Goal: Task Accomplishment & Management: Complete application form

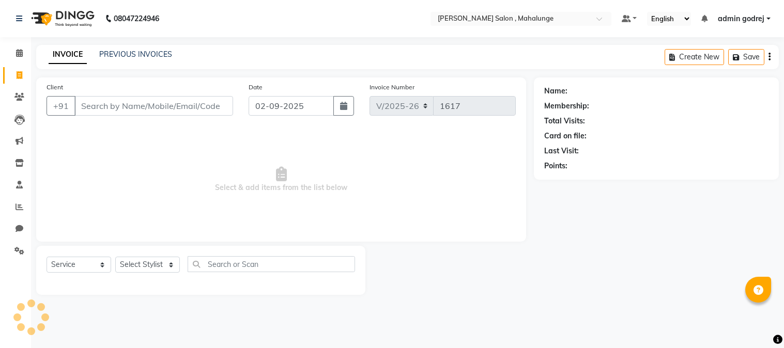
select select "7250"
select select "service"
click at [142, 264] on select "Select Stylist" at bounding box center [147, 265] width 65 height 16
select select "61806"
click at [115, 257] on select "Select Stylist admin godrej [PERSON_NAME] [PERSON_NAME] [PERSON_NAME] [PERSON_N…" at bounding box center [150, 265] width 71 height 16
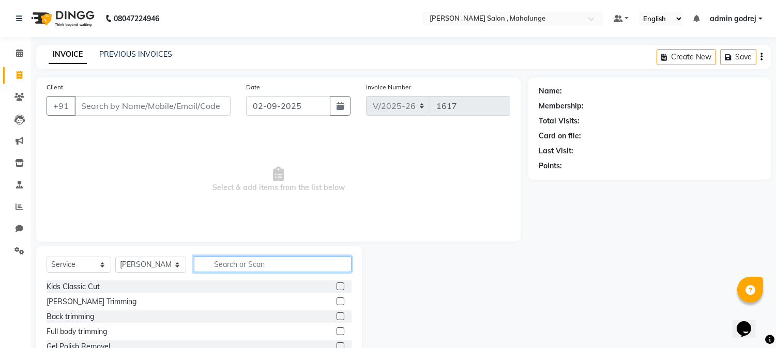
drag, startPoint x: 235, startPoint y: 265, endPoint x: 227, endPoint y: 269, distance: 9.0
click at [234, 265] on input "text" at bounding box center [273, 264] width 158 height 16
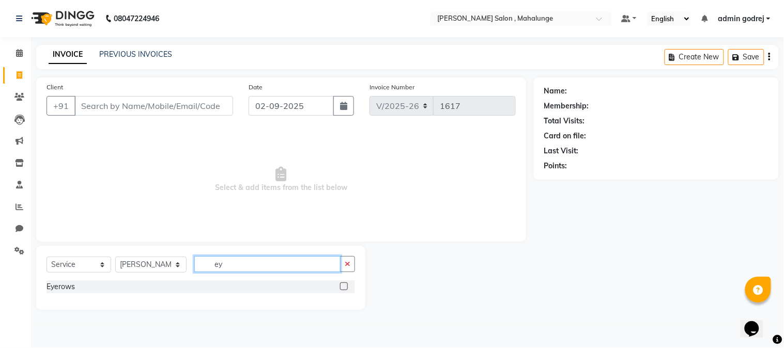
type input "ey"
click at [343, 286] on label at bounding box center [344, 287] width 8 height 8
click at [343, 286] on input "checkbox" at bounding box center [343, 287] width 7 height 7
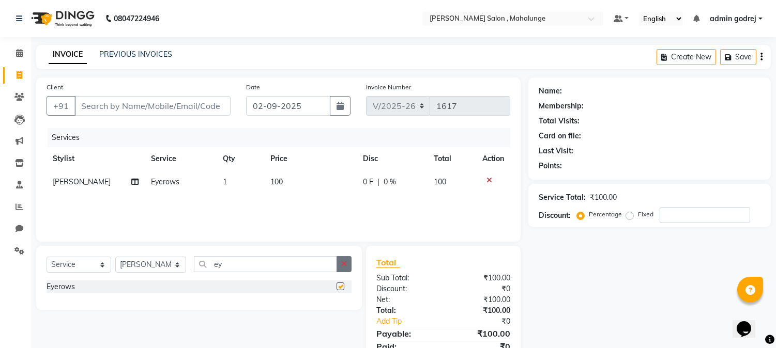
checkbox input "false"
click at [344, 267] on icon "button" at bounding box center [344, 264] width 6 height 7
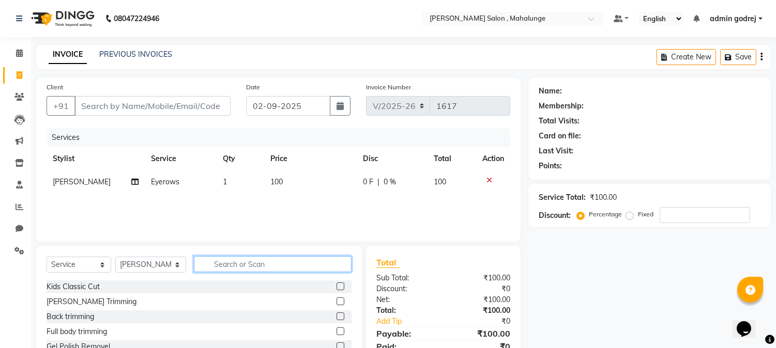
click at [323, 267] on input "text" at bounding box center [273, 264] width 158 height 16
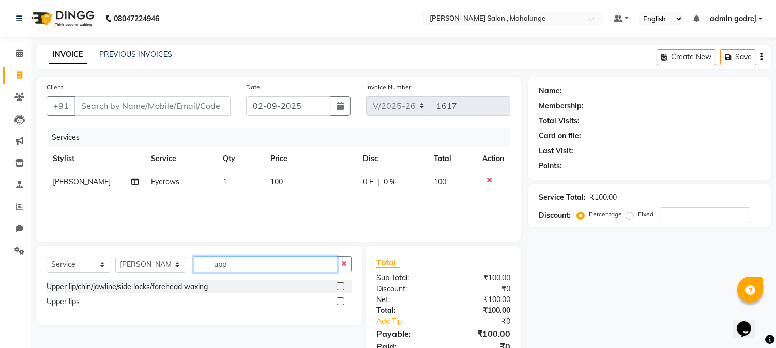
type input "upp"
click at [337, 301] on label at bounding box center [341, 302] width 8 height 8
click at [337, 301] on input "checkbox" at bounding box center [340, 302] width 7 height 7
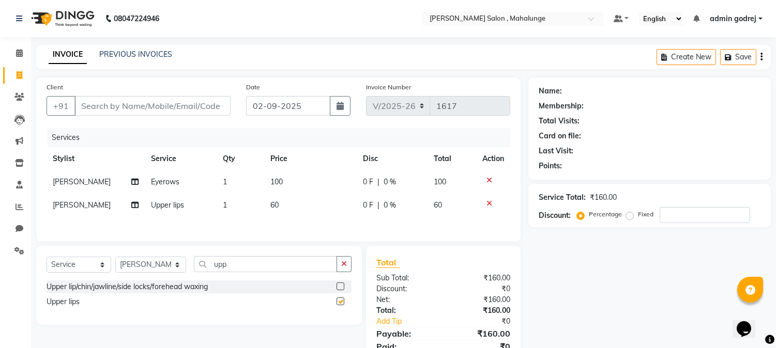
click at [345, 256] on div "Select Service Product Membership Package Voucher Prepaid Gift Card Select Styl…" at bounding box center [199, 285] width 326 height 79
checkbox input "false"
click at [340, 270] on button "button" at bounding box center [344, 264] width 15 height 16
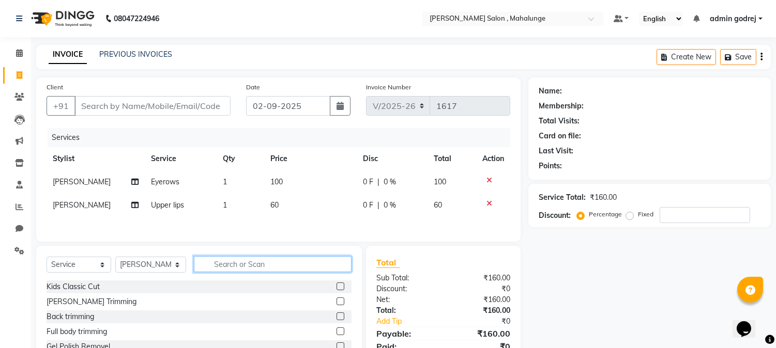
click at [328, 272] on input "text" at bounding box center [273, 264] width 158 height 16
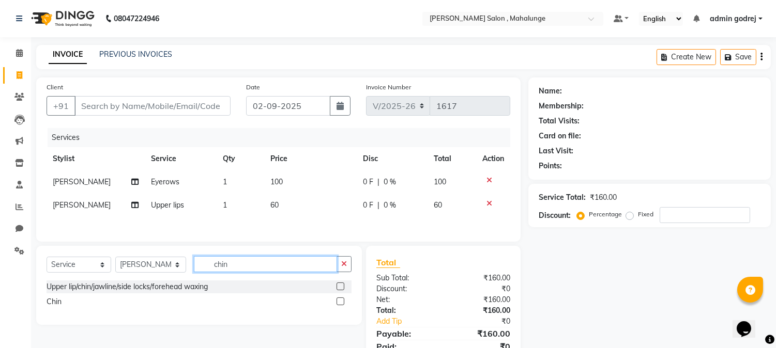
type input "chin"
click at [340, 301] on label at bounding box center [341, 302] width 8 height 8
click at [340, 301] on input "checkbox" at bounding box center [340, 302] width 7 height 7
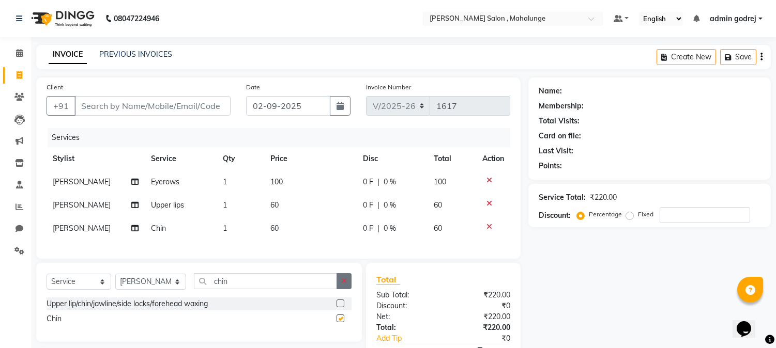
checkbox input "false"
click at [342, 285] on icon "button" at bounding box center [344, 281] width 6 height 7
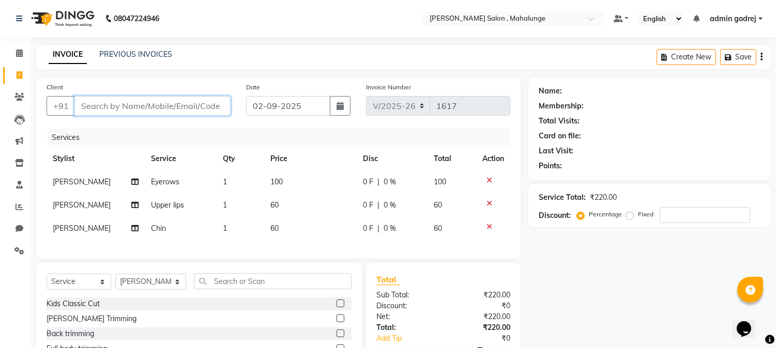
click at [179, 105] on input "Client" at bounding box center [152, 106] width 156 height 20
type input "9"
type input "0"
type input "9890985938"
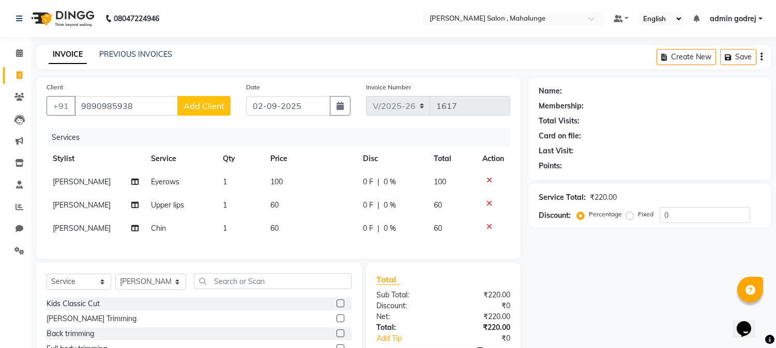
click at [205, 106] on span "Add Client" at bounding box center [204, 106] width 41 height 10
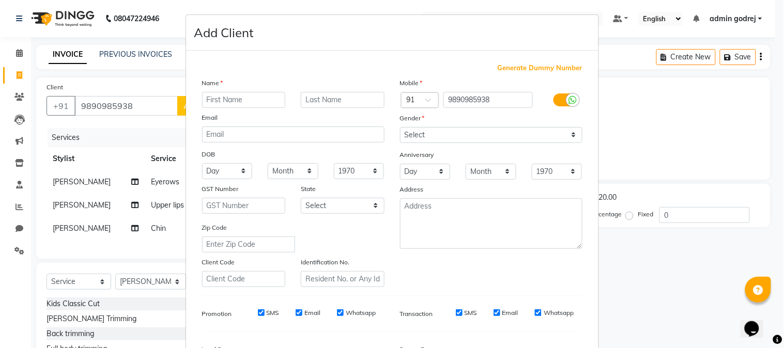
click at [229, 99] on input "text" at bounding box center [244, 100] width 84 height 16
click at [218, 101] on input "[PERSON_NAME]" at bounding box center [244, 100] width 84 height 16
click at [219, 100] on input "[PERSON_NAME]" at bounding box center [244, 100] width 84 height 16
type input "[PERSON_NAME]"
click at [427, 136] on select "Select [DEMOGRAPHIC_DATA] [DEMOGRAPHIC_DATA] Other Prefer Not To Say" at bounding box center [491, 135] width 182 height 16
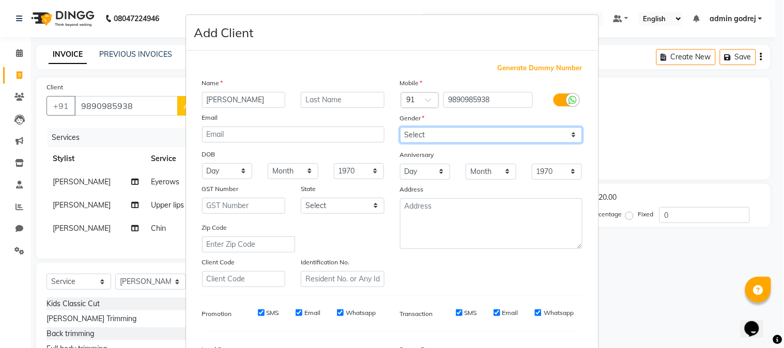
select select "[DEMOGRAPHIC_DATA]"
click at [400, 127] on select "Select [DEMOGRAPHIC_DATA] [DEMOGRAPHIC_DATA] Other Prefer Not To Say" at bounding box center [491, 135] width 182 height 16
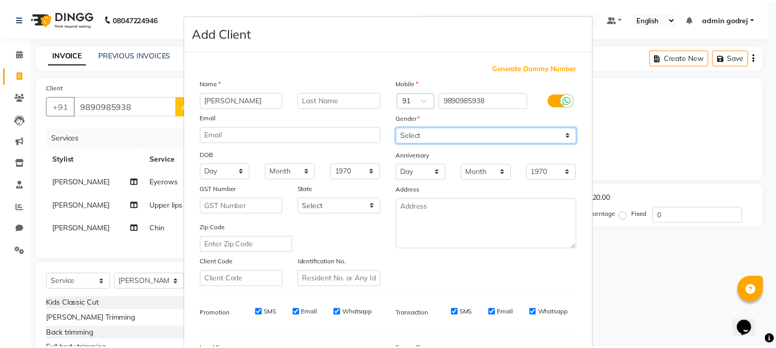
scroll to position [129, 0]
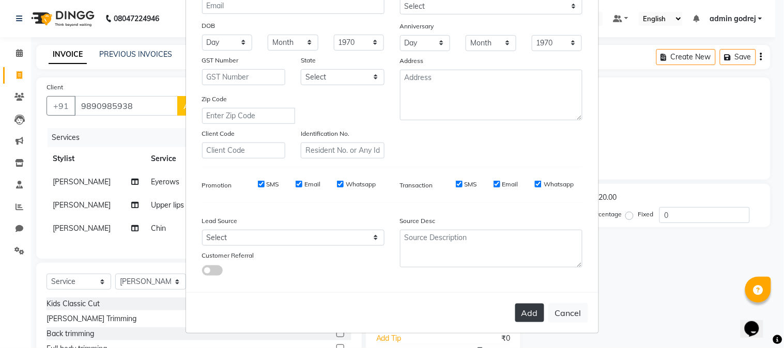
click at [516, 309] on button "Add" at bounding box center [529, 313] width 29 height 19
select select
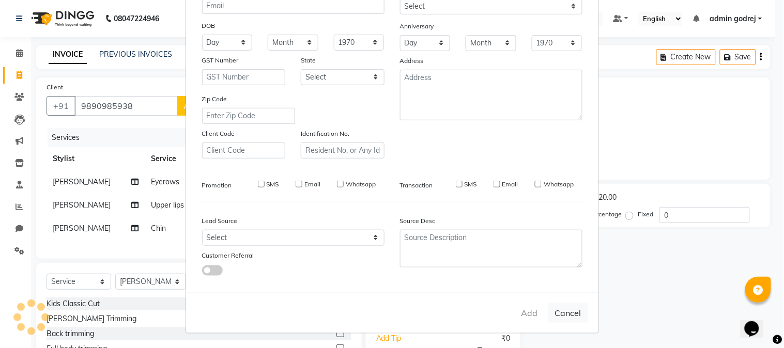
select select
checkbox input "false"
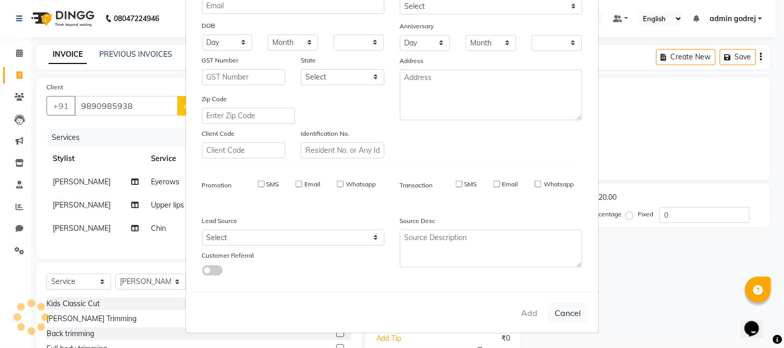
checkbox input "false"
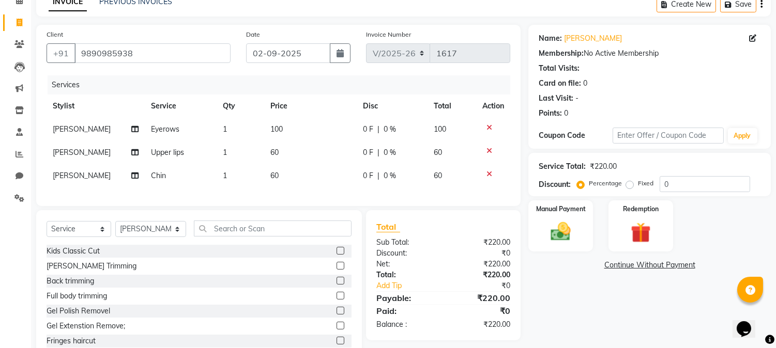
scroll to position [57, 0]
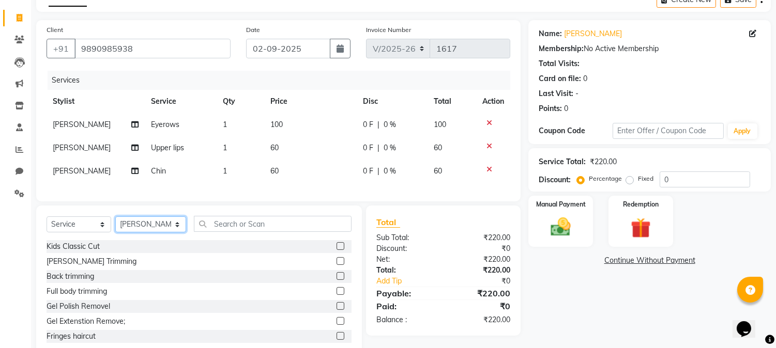
click at [167, 233] on select "Select Stylist admin godrej [PERSON_NAME] [PERSON_NAME] [PERSON_NAME] [PERSON_N…" at bounding box center [150, 225] width 71 height 16
select select
click at [115, 225] on select "Select Stylist admin godrej [PERSON_NAME] [PERSON_NAME] [PERSON_NAME] [PERSON_N…" at bounding box center [150, 225] width 71 height 16
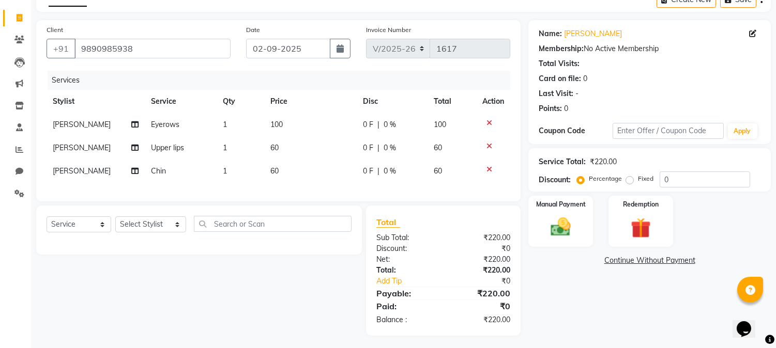
click at [209, 186] on div "Services Stylist Service Qty Price Disc Total Action [PERSON_NAME] Eyerows 1 10…" at bounding box center [279, 131] width 464 height 120
click at [572, 218] on img at bounding box center [561, 228] width 34 height 24
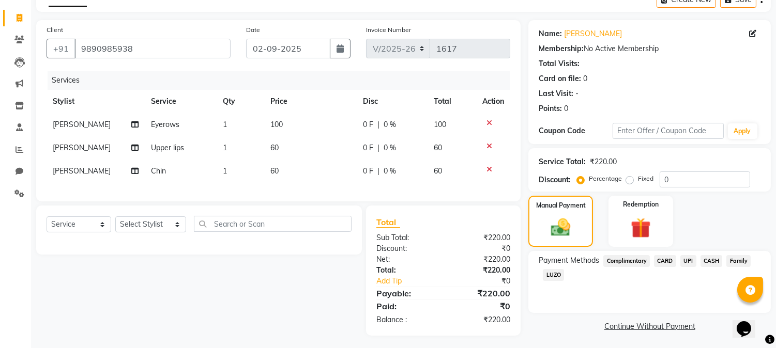
click at [688, 262] on span "UPI" at bounding box center [688, 261] width 16 height 12
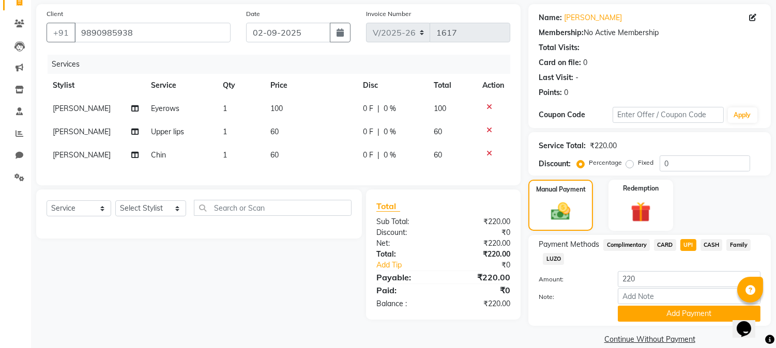
scroll to position [88, 0]
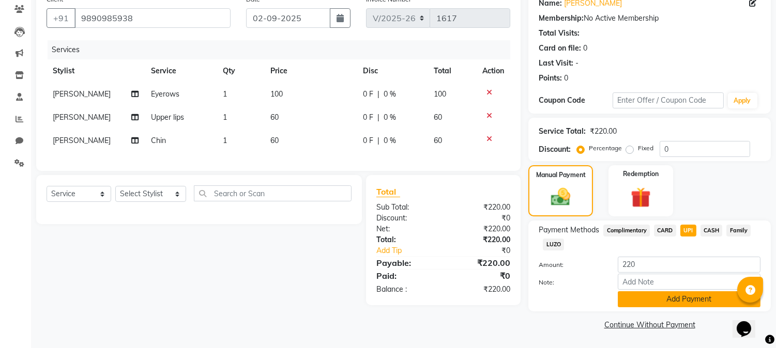
click at [680, 295] on button "Add Payment" at bounding box center [689, 300] width 143 height 16
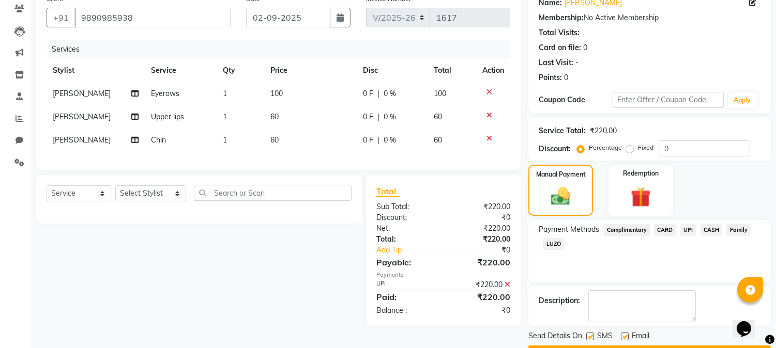
scroll to position [116, 0]
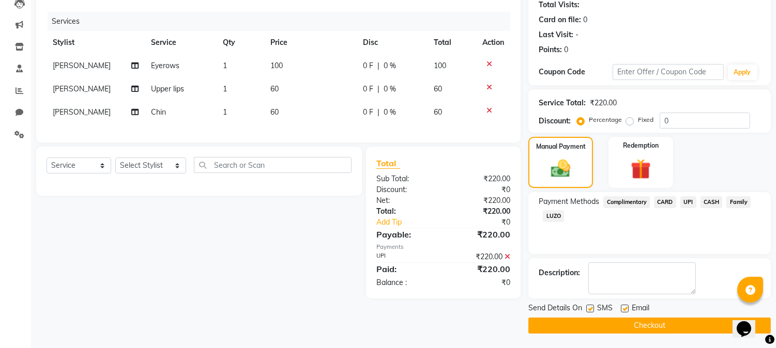
click at [684, 203] on span "UPI" at bounding box center [688, 202] width 16 height 12
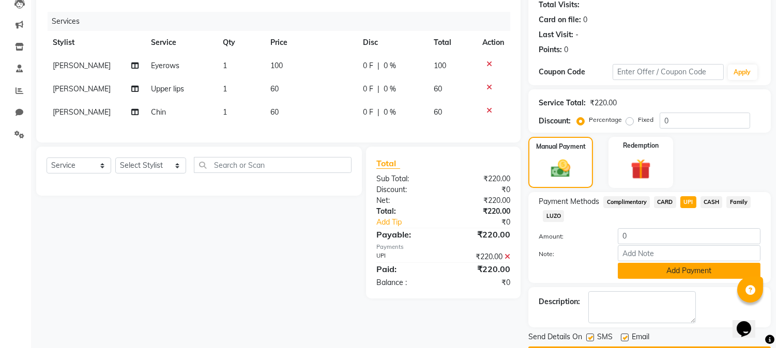
click at [652, 271] on button "Add Payment" at bounding box center [689, 271] width 143 height 16
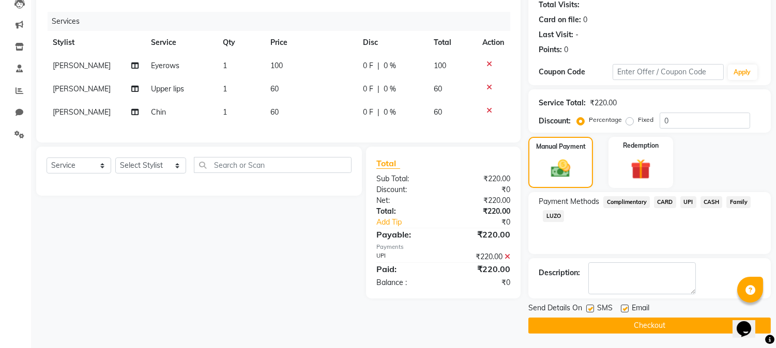
click at [662, 321] on button "Checkout" at bounding box center [649, 326] width 242 height 16
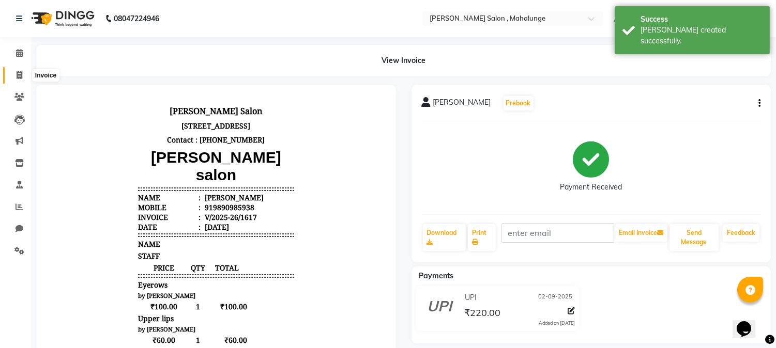
click at [19, 78] on icon at bounding box center [20, 75] width 6 height 8
select select "service"
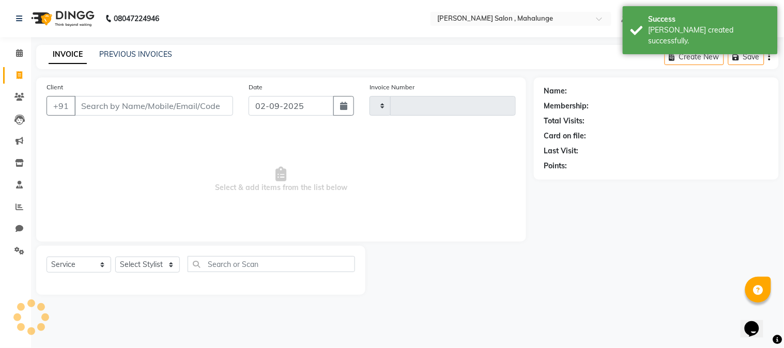
type input "1618"
select select "7250"
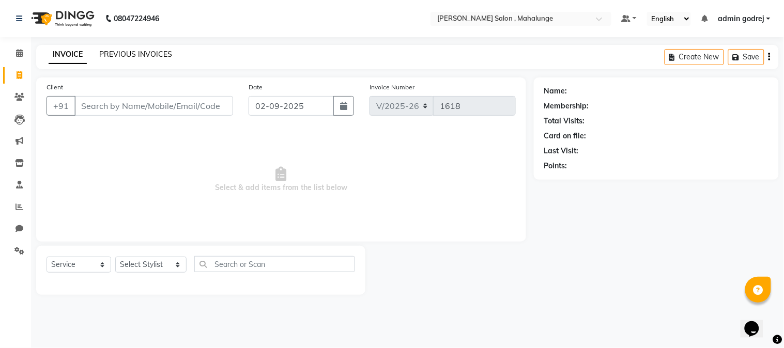
click at [120, 56] on link "PREVIOUS INVOICES" at bounding box center [135, 54] width 73 height 9
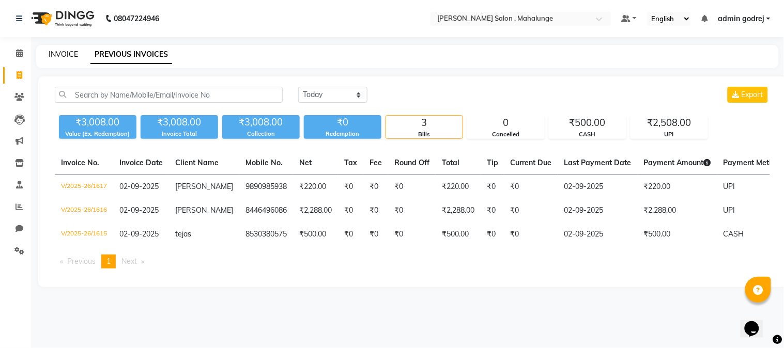
click at [52, 57] on link "INVOICE" at bounding box center [63, 54] width 29 height 9
select select "service"
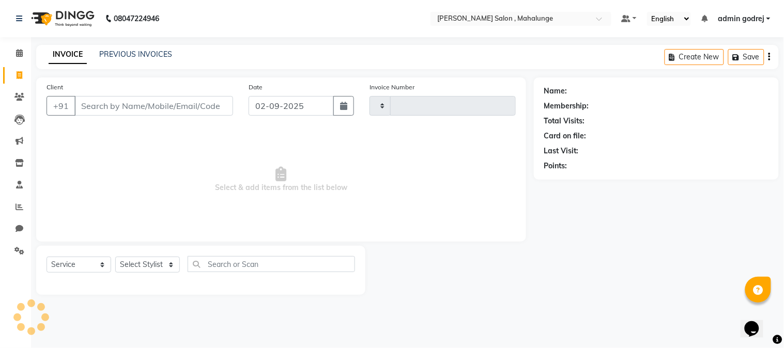
type input "1618"
select select "7250"
click at [17, 205] on icon at bounding box center [20, 207] width 8 height 8
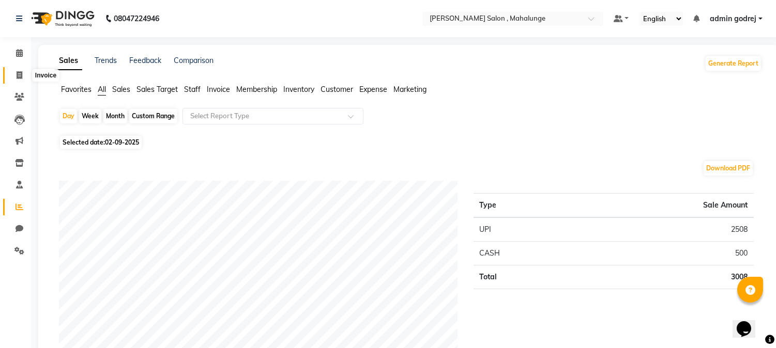
click at [23, 80] on span at bounding box center [19, 76] width 18 height 12
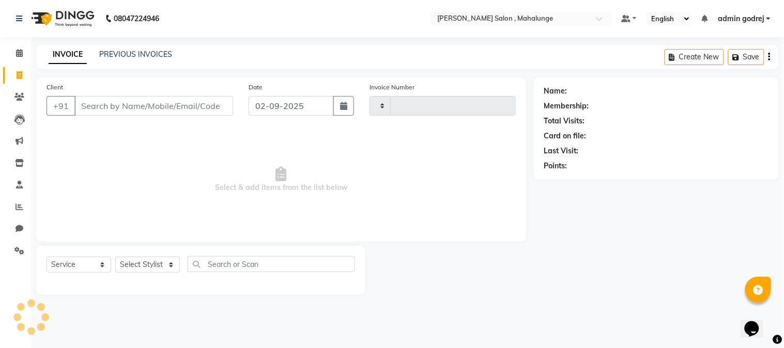
click at [23, 80] on span at bounding box center [19, 76] width 18 height 12
select select "7250"
select select "service"
